Goal: Information Seeking & Learning: Understand process/instructions

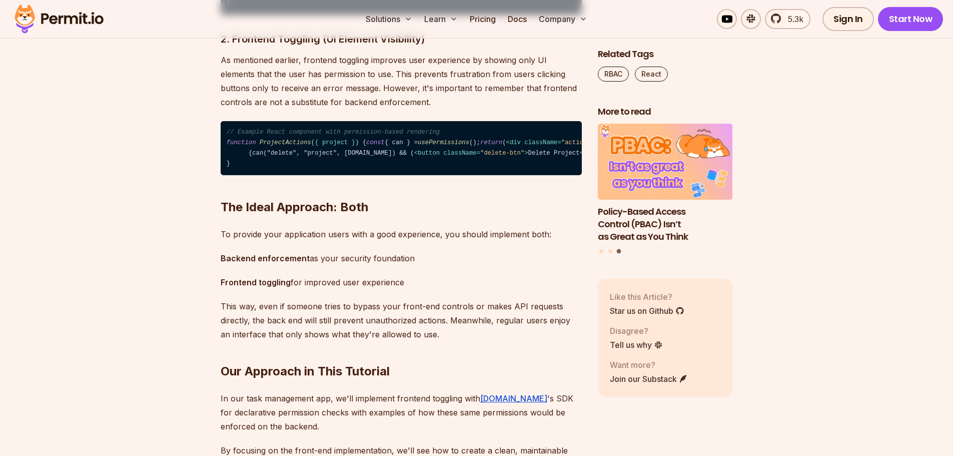
scroll to position [1902, 0]
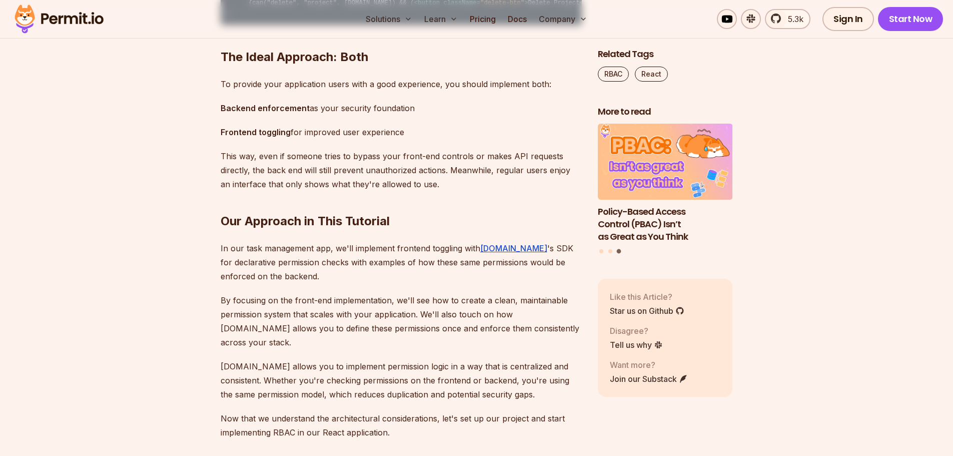
click at [318, 65] on h2 "The Ideal Approach: Both" at bounding box center [401, 37] width 361 height 56
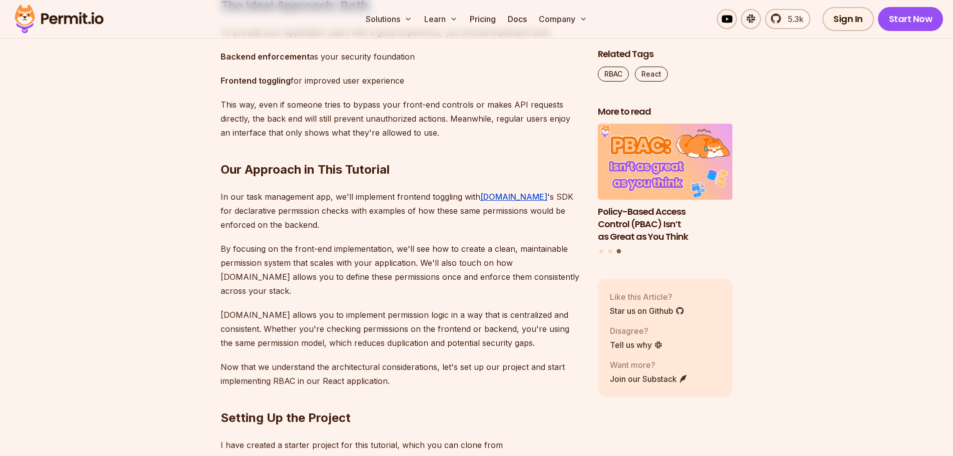
scroll to position [2052, 0]
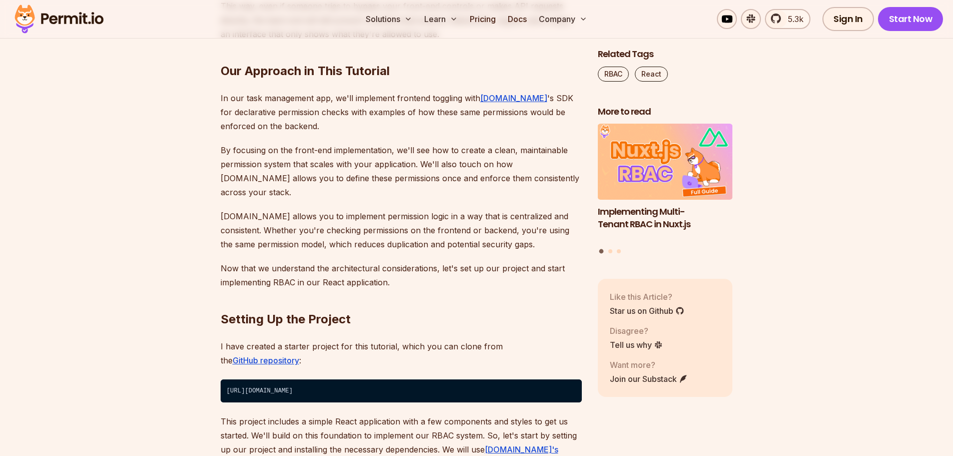
click at [272, 79] on h2 "Our Approach in This Tutorial" at bounding box center [401, 51] width 361 height 56
click at [394, 79] on h2 "Our Approach in This Tutorial" at bounding box center [401, 51] width 361 height 56
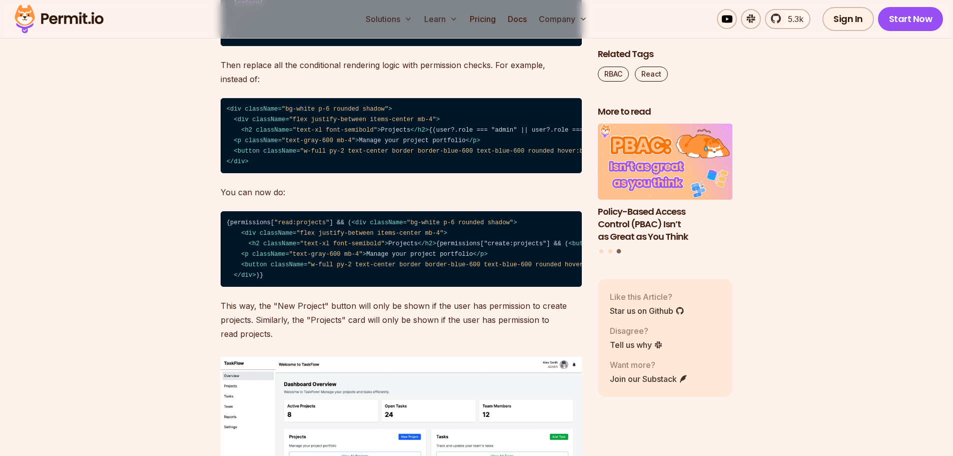
scroll to position [8258, 0]
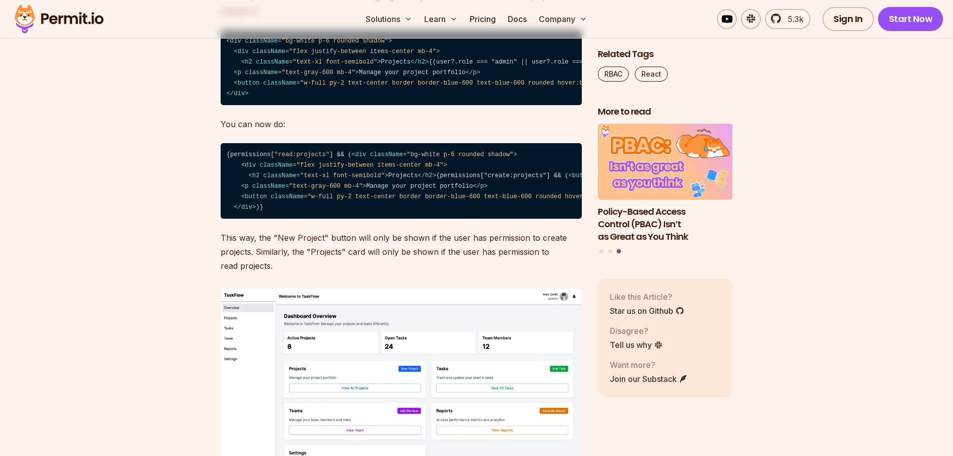
drag, startPoint x: 296, startPoint y: 260, endPoint x: 295, endPoint y: 265, distance: 5.1
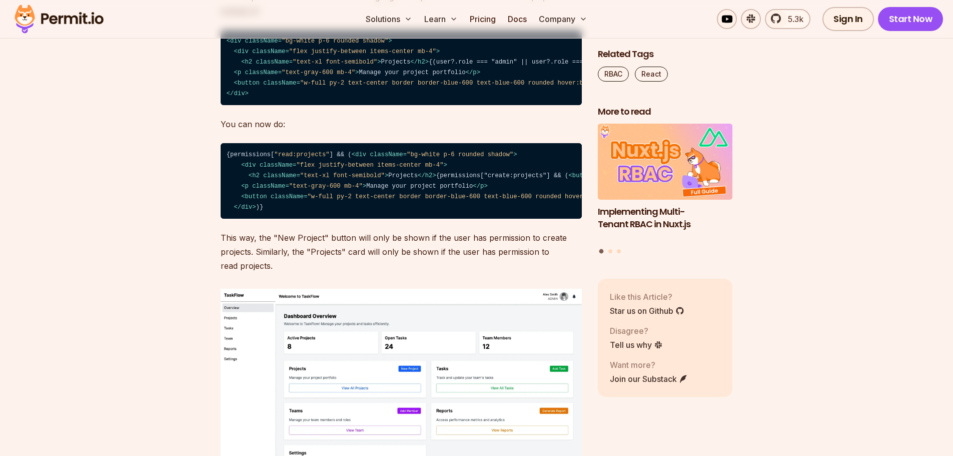
drag, startPoint x: 295, startPoint y: 334, endPoint x: 292, endPoint y: 344, distance: 10.0
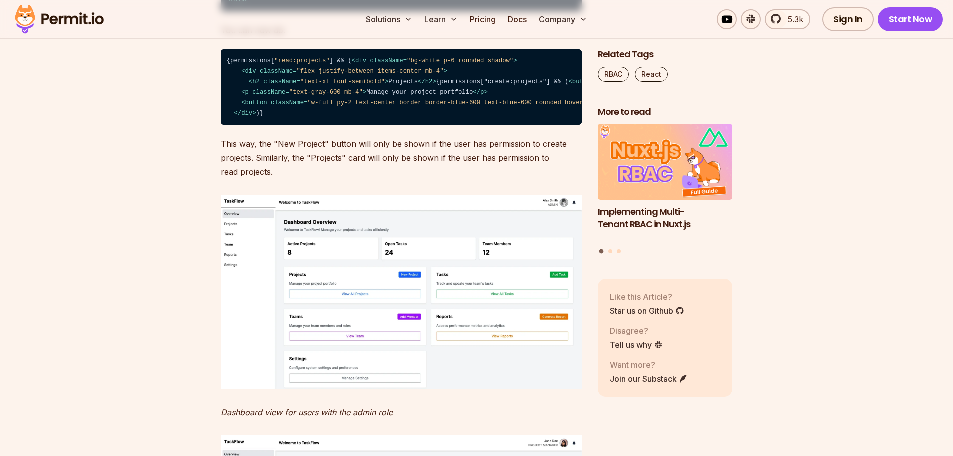
scroll to position [8458, 0]
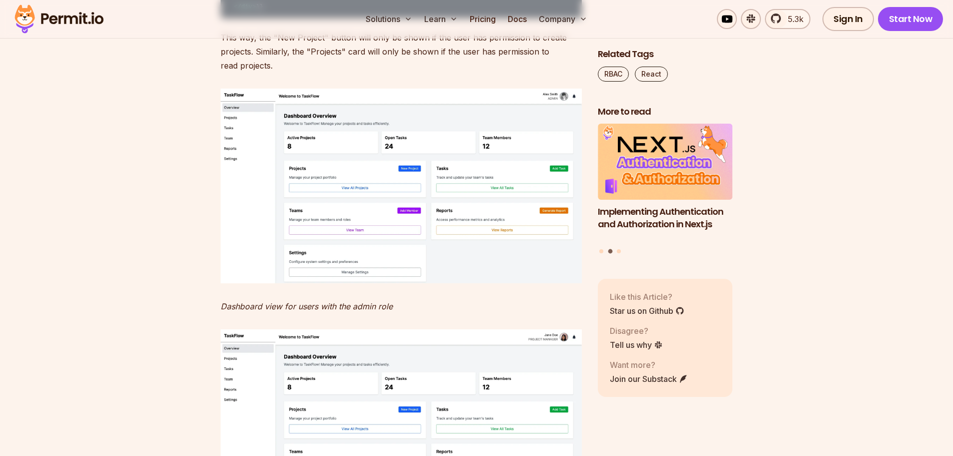
drag, startPoint x: 253, startPoint y: 173, endPoint x: 314, endPoint y: 173, distance: 60.6
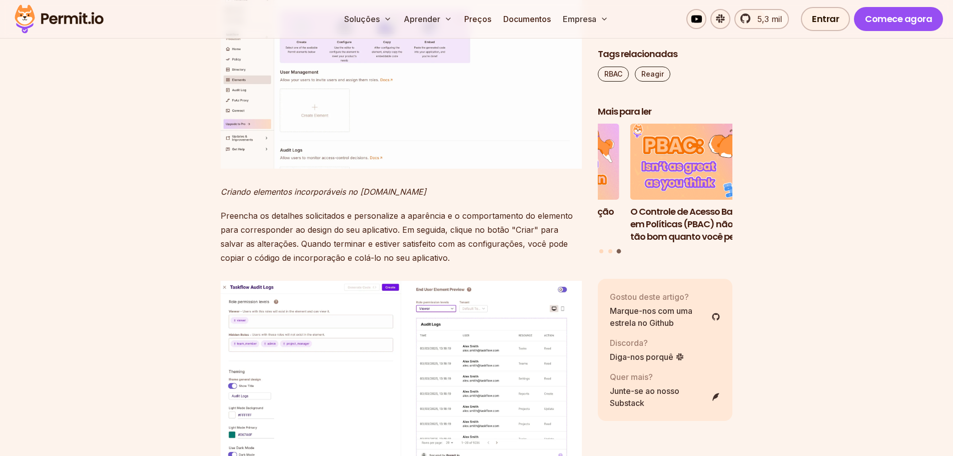
scroll to position [9665, 0]
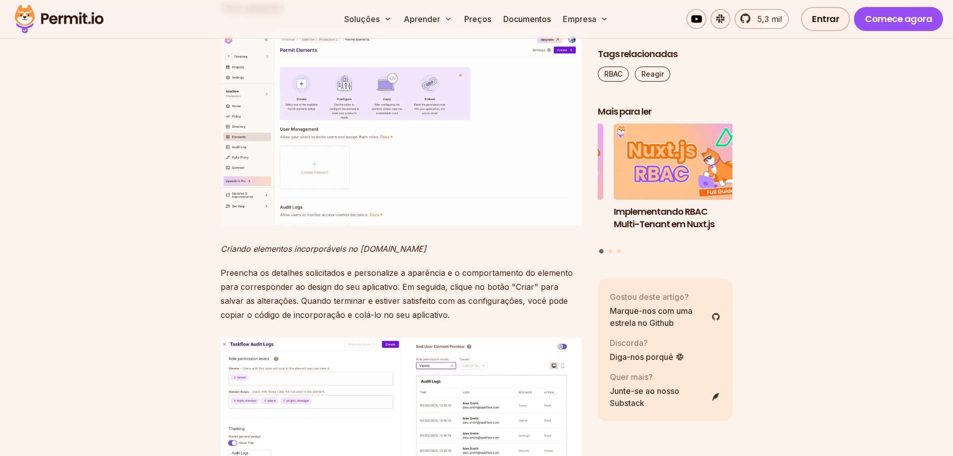
drag, startPoint x: 275, startPoint y: 263, endPoint x: 225, endPoint y: 108, distance: 162.9
copy code "{permissions[ "read:projects" ] && ( < div className = "bg-white p-6 rounded sh…"
